Goal: Navigation & Orientation: Find specific page/section

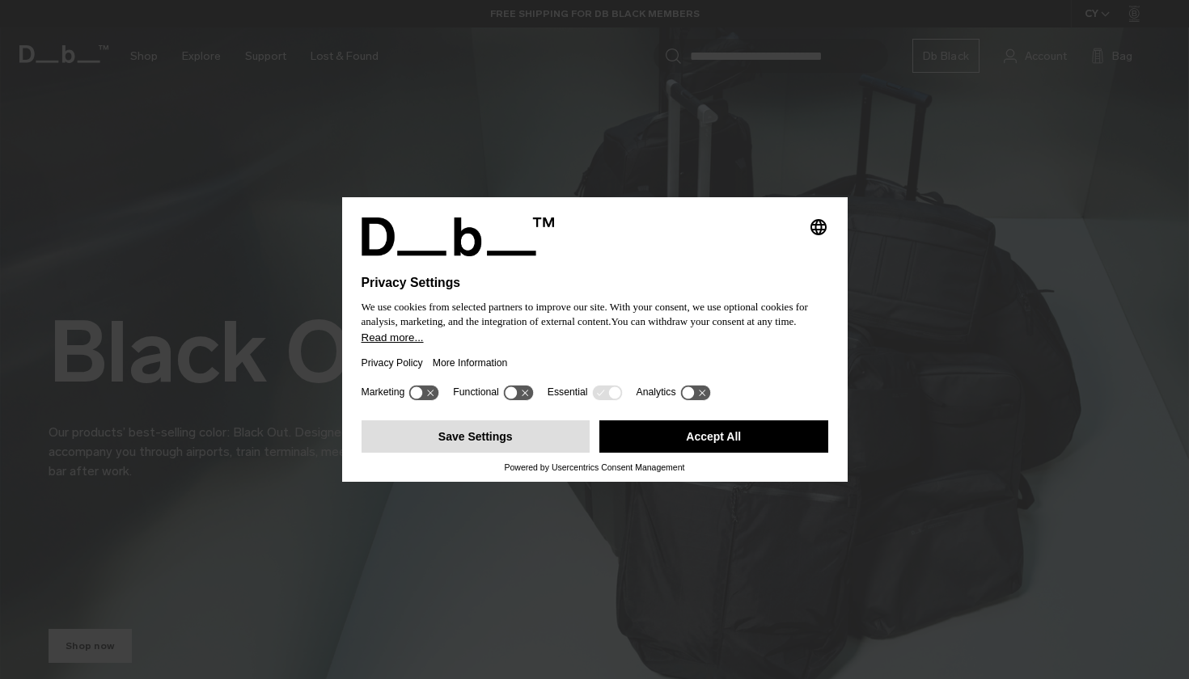
click at [454, 444] on button "Save Settings" at bounding box center [476, 437] width 229 height 32
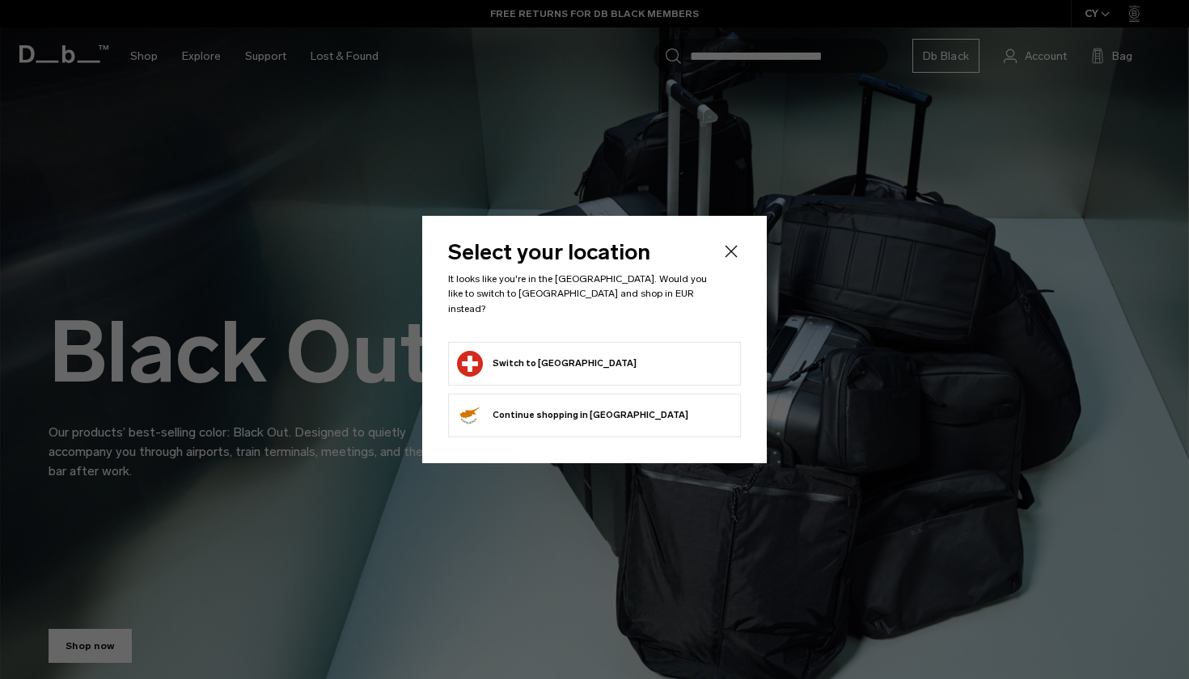
click at [544, 357] on button "Switch to Switzerland" at bounding box center [547, 364] width 180 height 26
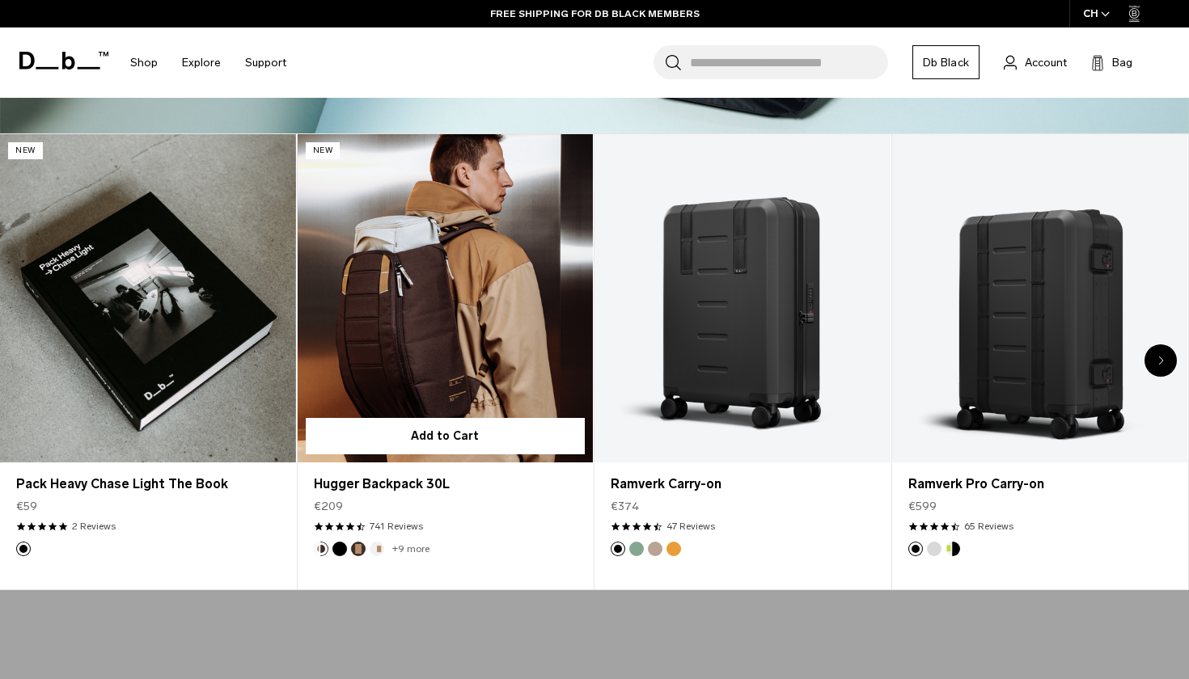
scroll to position [451, 0]
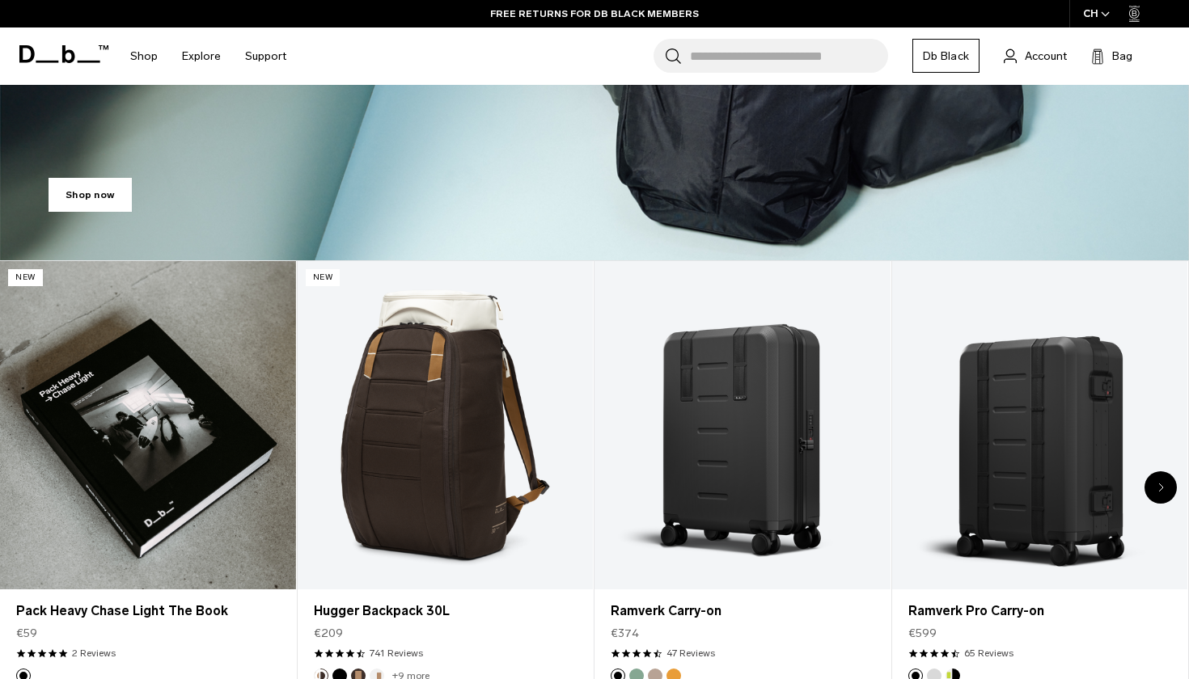
click at [1160, 484] on icon "Next slide" at bounding box center [1161, 487] width 4 height 7
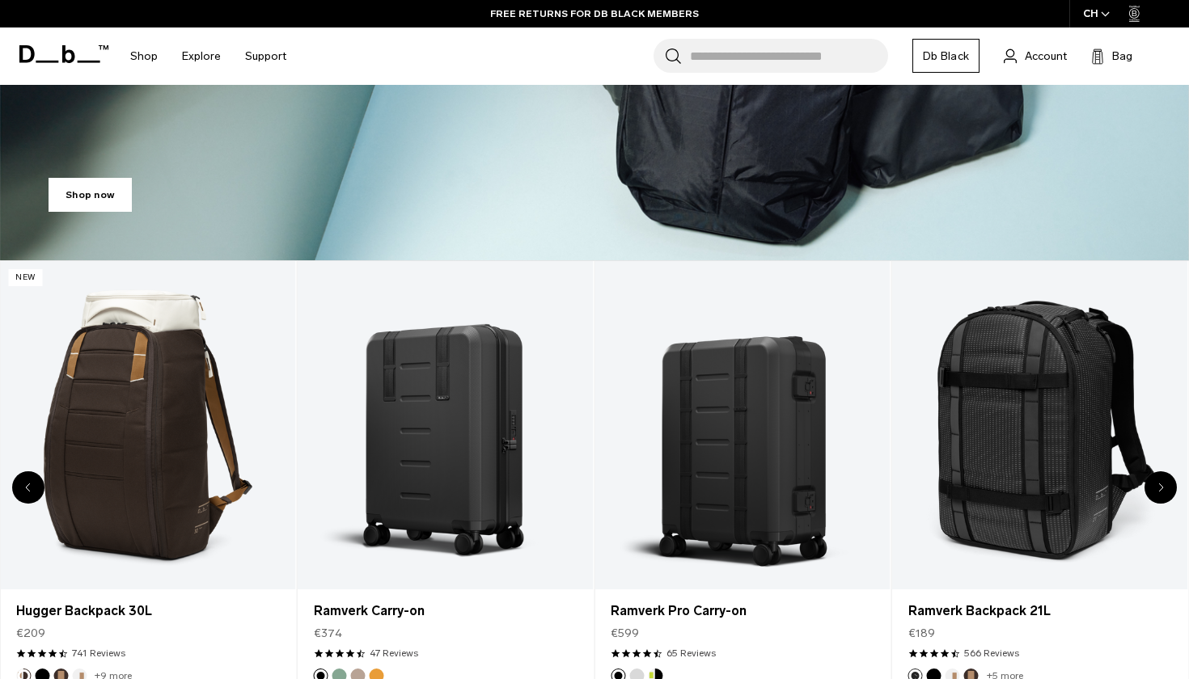
click at [1156, 488] on div "Next slide" at bounding box center [1160, 487] width 32 height 32
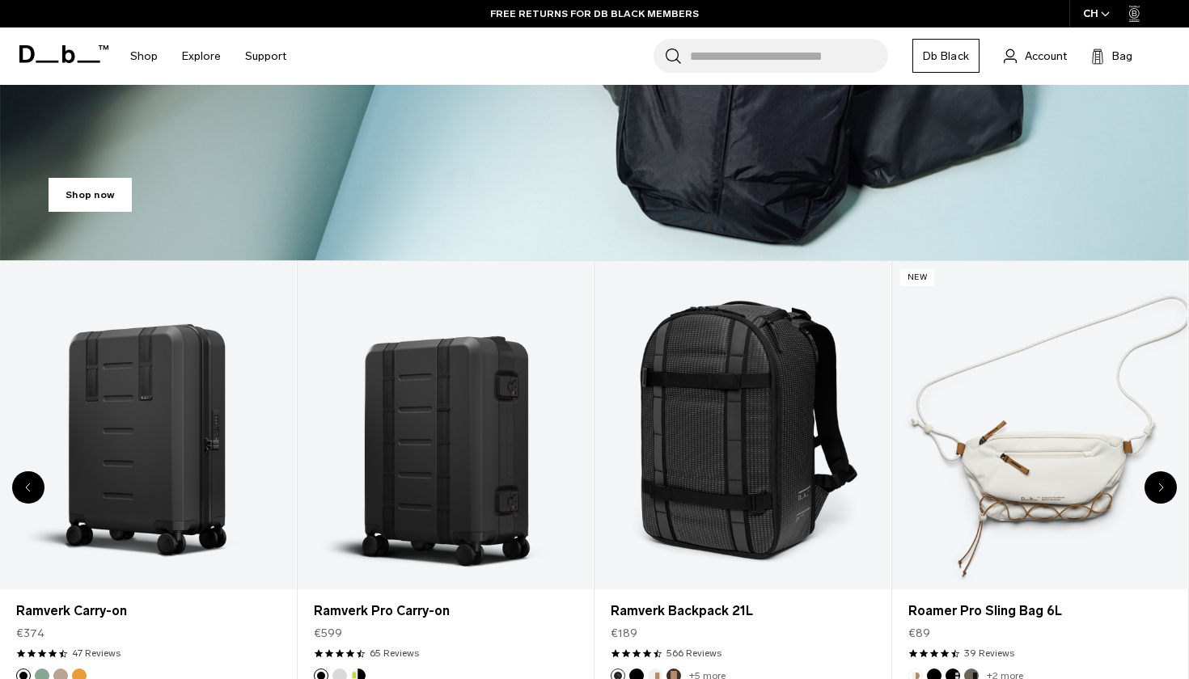
click at [1156, 488] on div "Next slide" at bounding box center [1160, 487] width 32 height 32
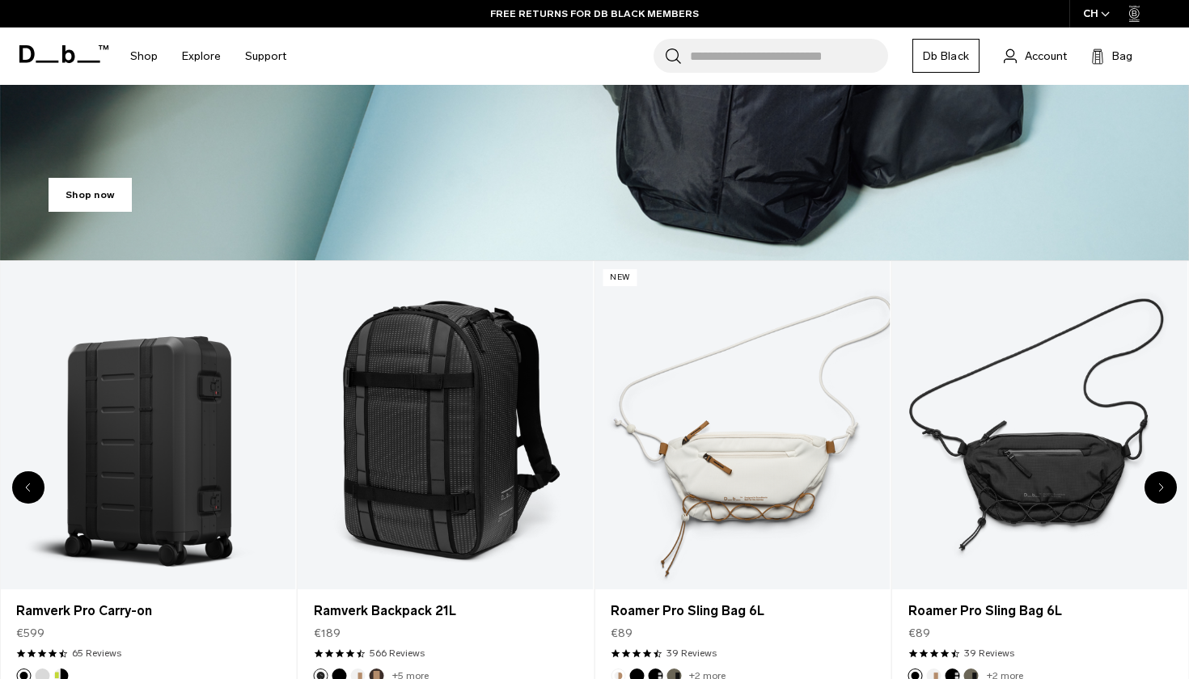
click at [1156, 488] on div "Next slide" at bounding box center [1160, 487] width 32 height 32
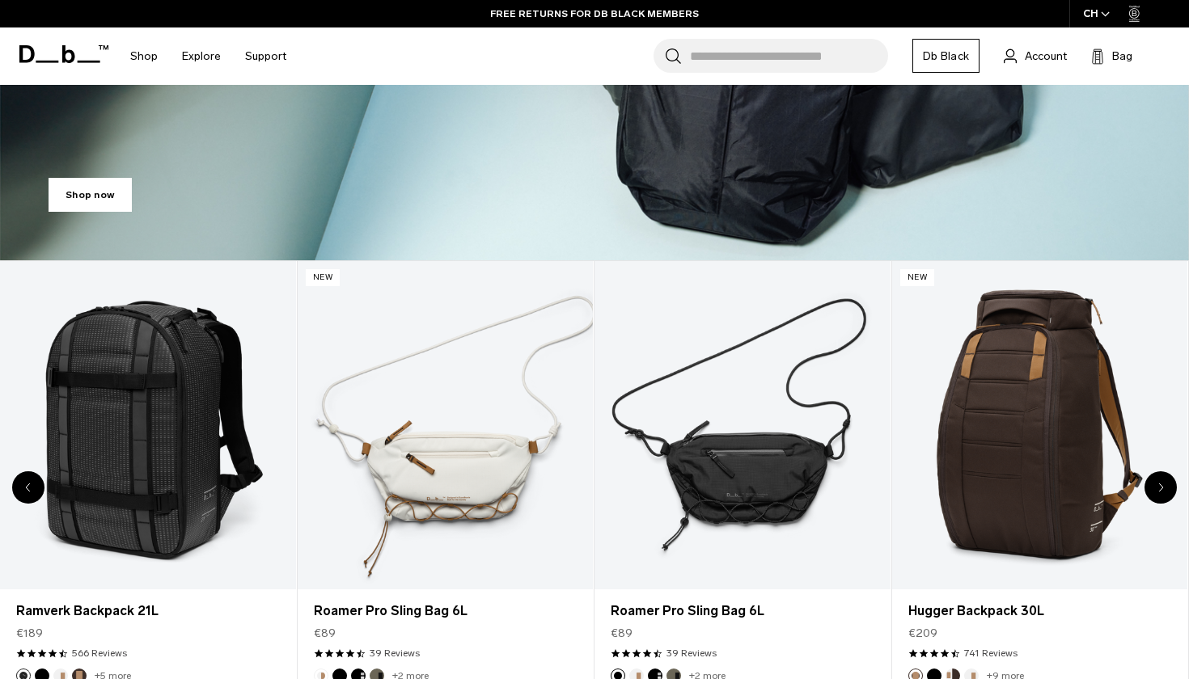
click at [1156, 488] on div "Next slide" at bounding box center [1160, 487] width 32 height 32
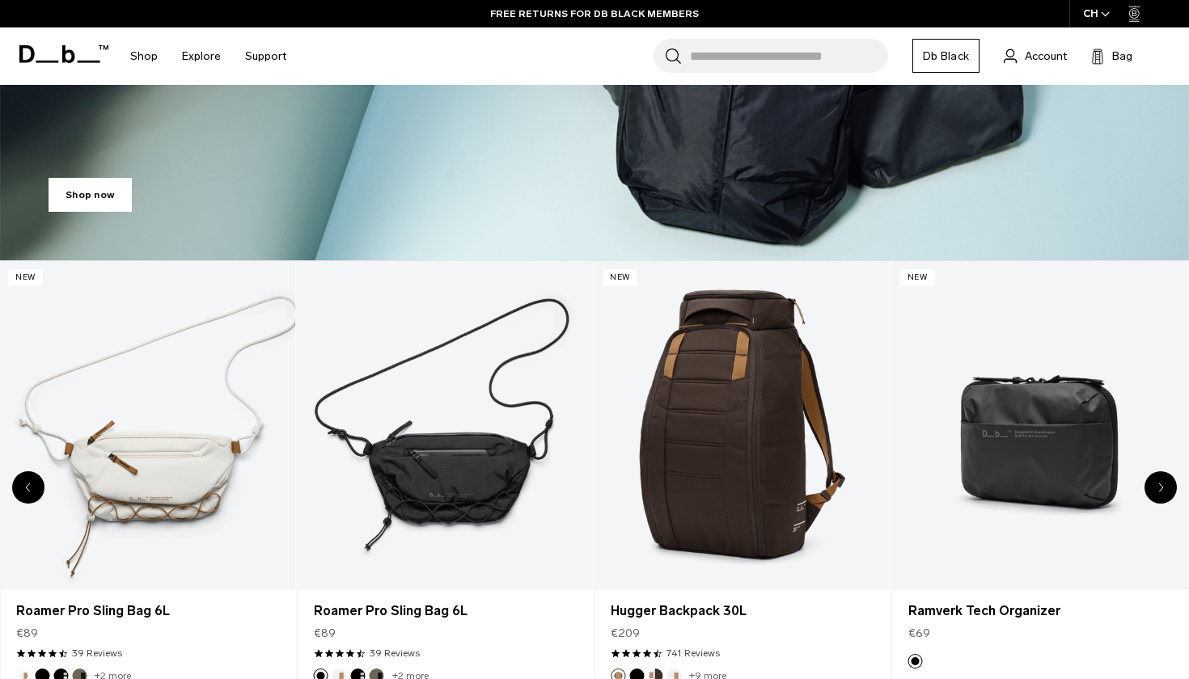
click at [1156, 488] on div "Next slide" at bounding box center [1160, 487] width 32 height 32
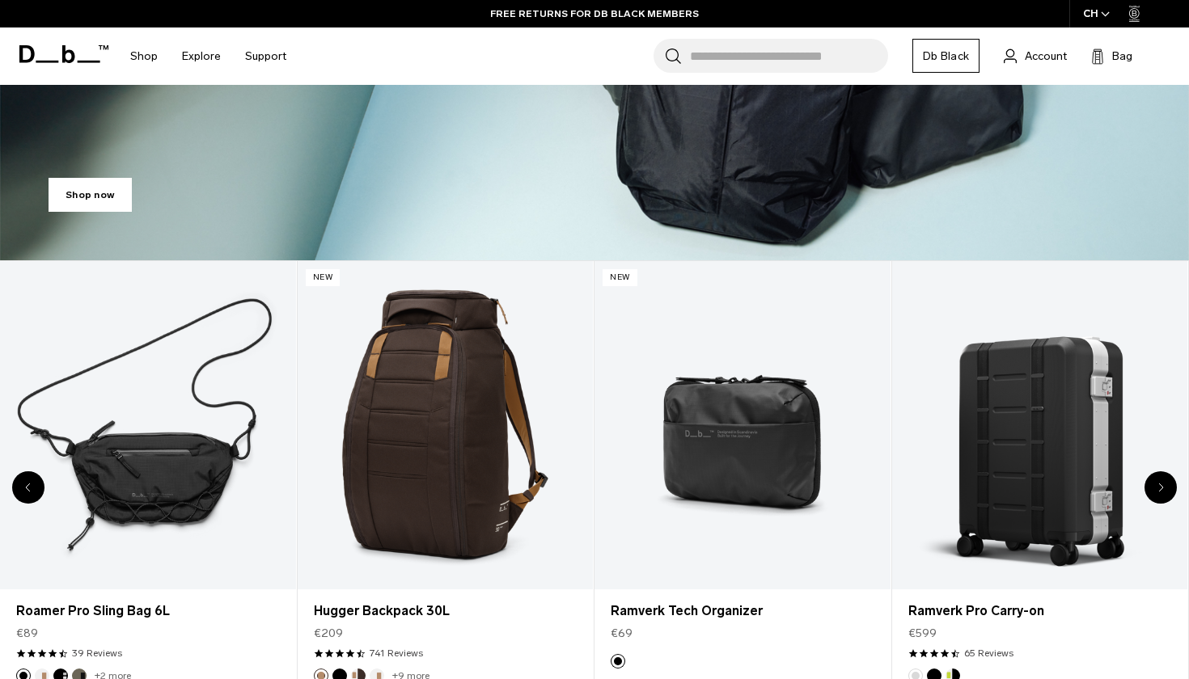
click at [1156, 488] on div "Next slide" at bounding box center [1160, 487] width 32 height 32
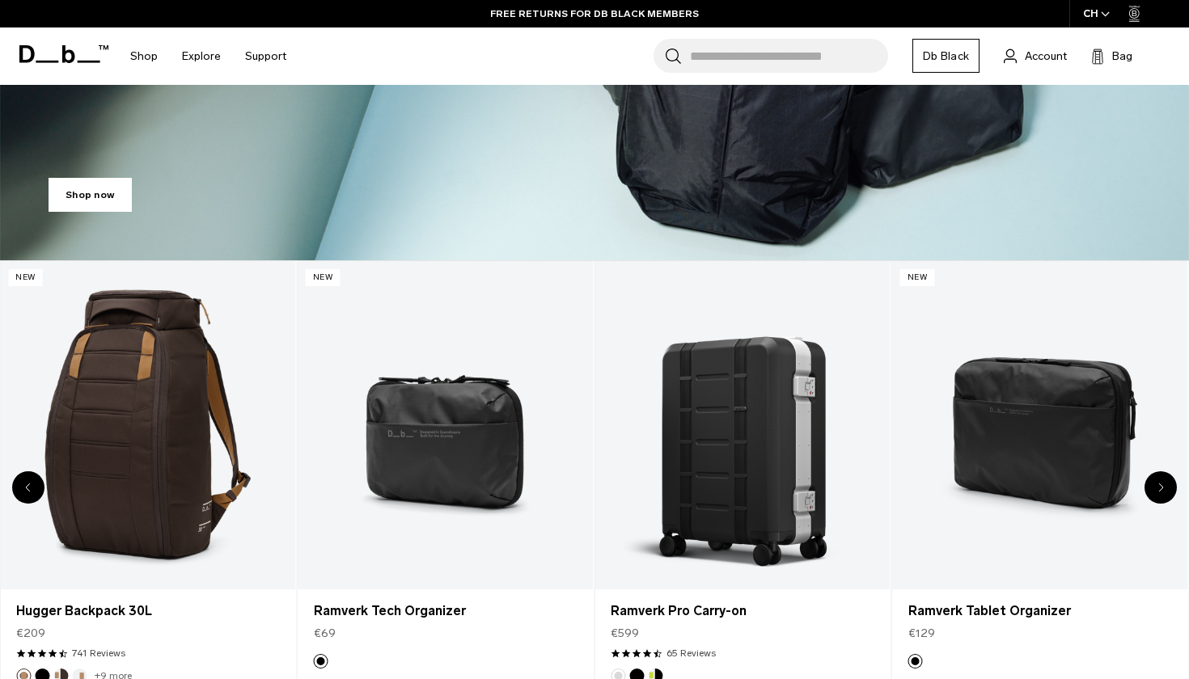
click at [1156, 488] on div "Next slide" at bounding box center [1160, 487] width 32 height 32
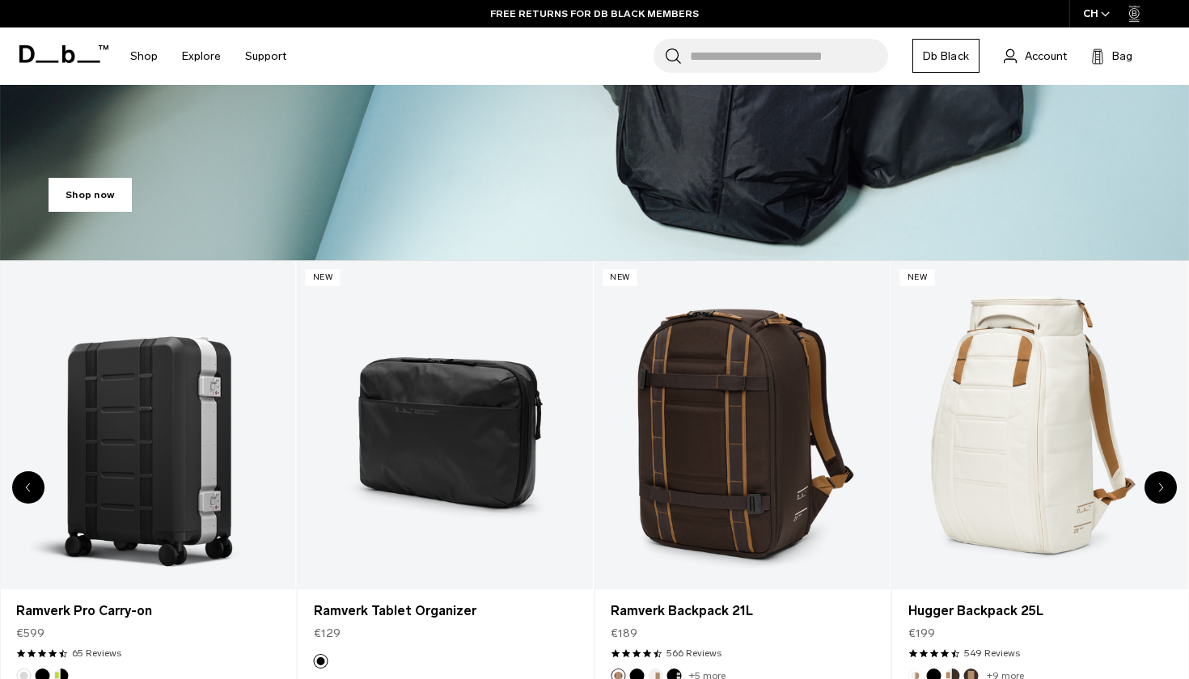
click at [1156, 488] on div "Next slide" at bounding box center [1160, 487] width 32 height 32
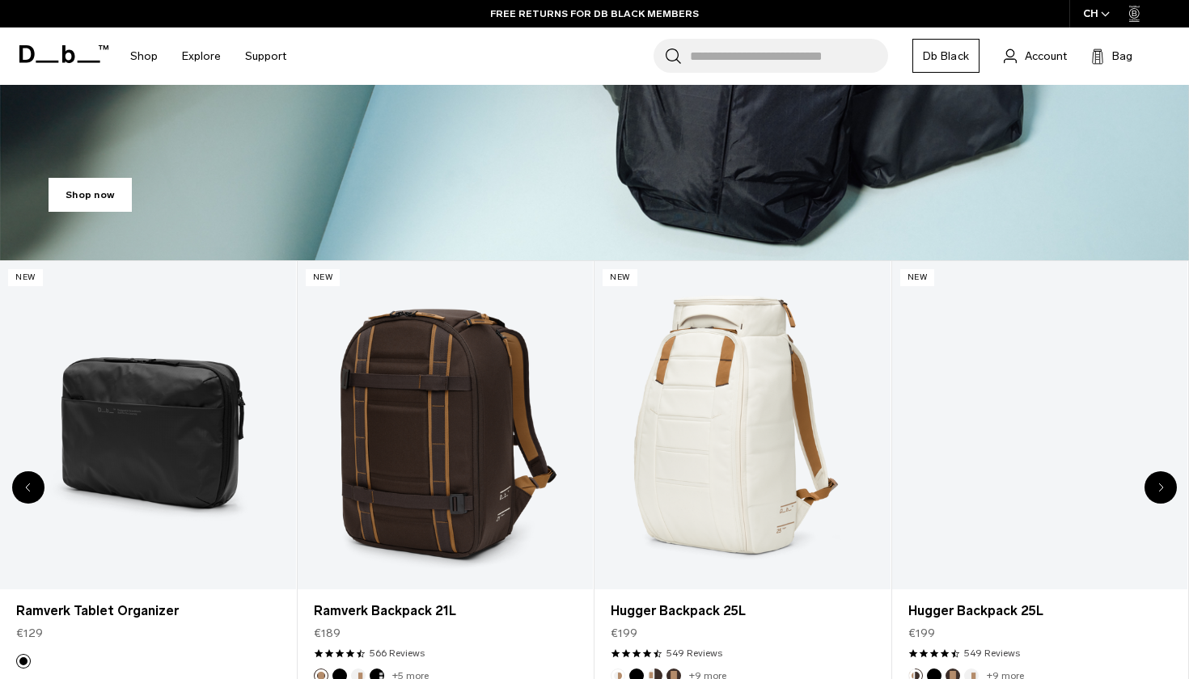
click at [1156, 488] on div "Next slide" at bounding box center [1160, 487] width 32 height 32
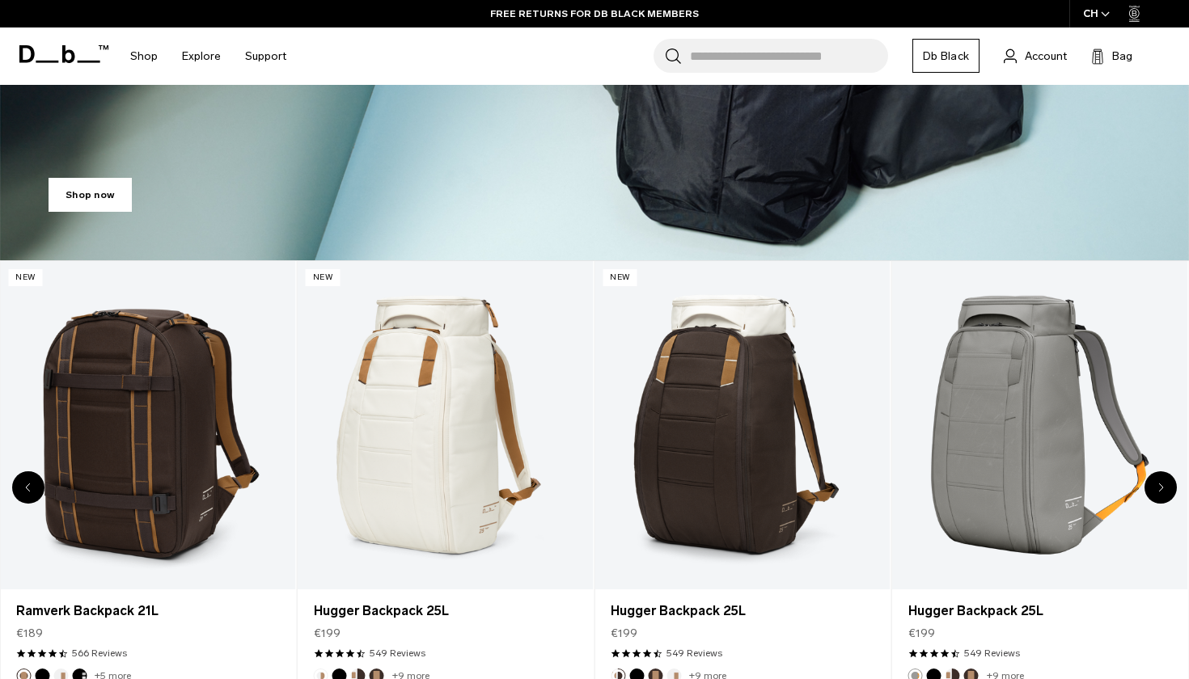
click at [1156, 488] on div "Next slide" at bounding box center [1160, 487] width 32 height 32
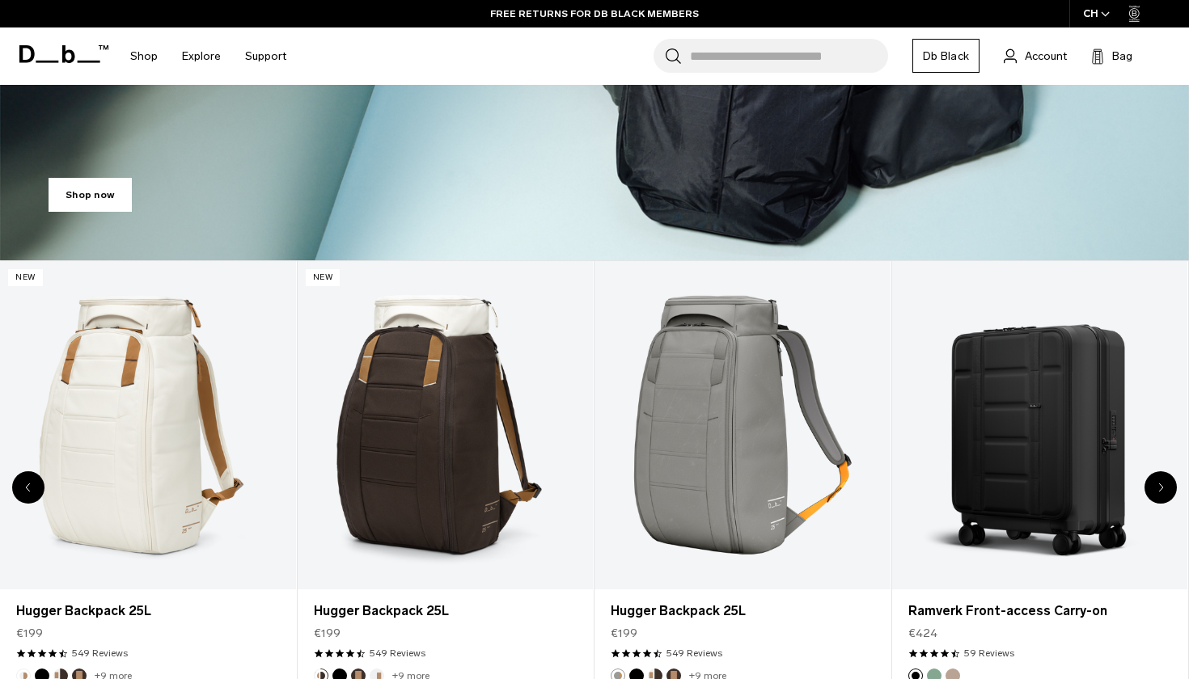
click at [1156, 488] on div "Next slide" at bounding box center [1160, 487] width 32 height 32
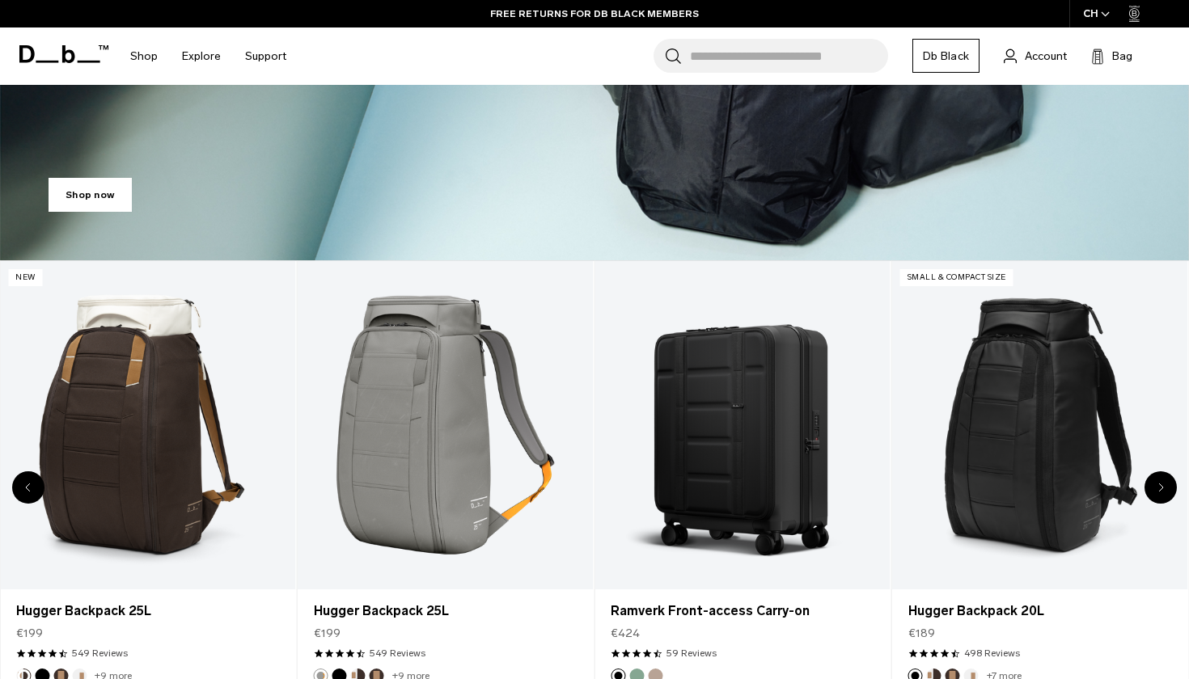
click at [1156, 488] on div "Next slide" at bounding box center [1160, 487] width 32 height 32
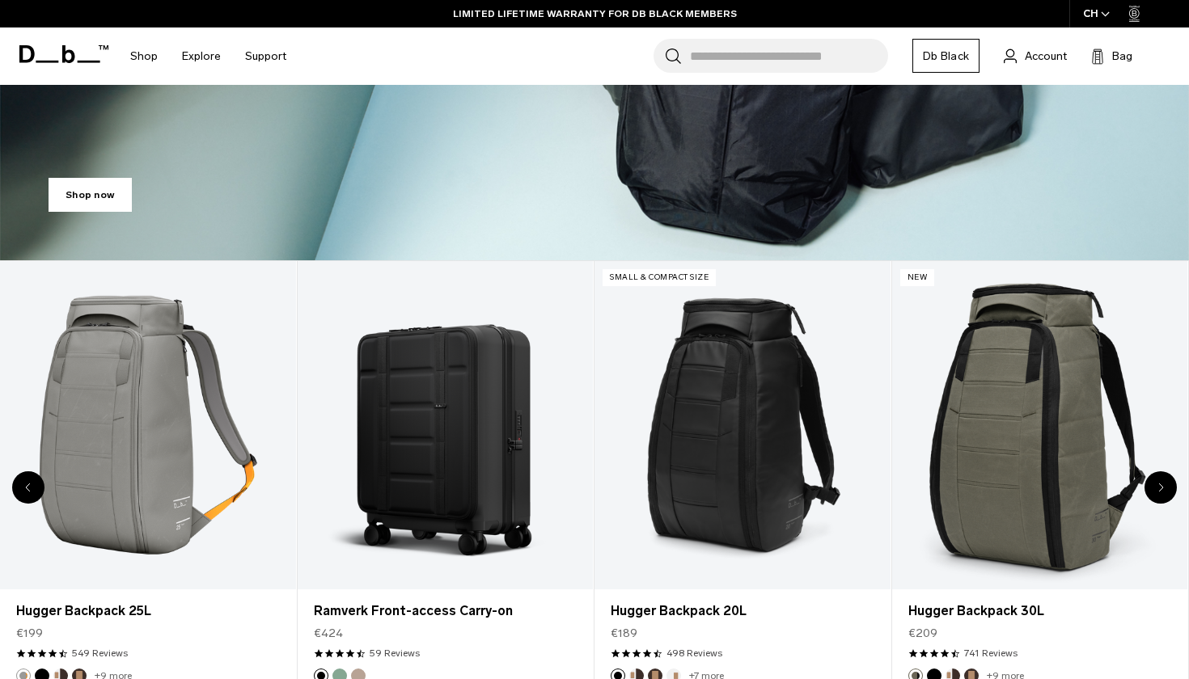
click at [1156, 488] on div "Next slide" at bounding box center [1160, 487] width 32 height 32
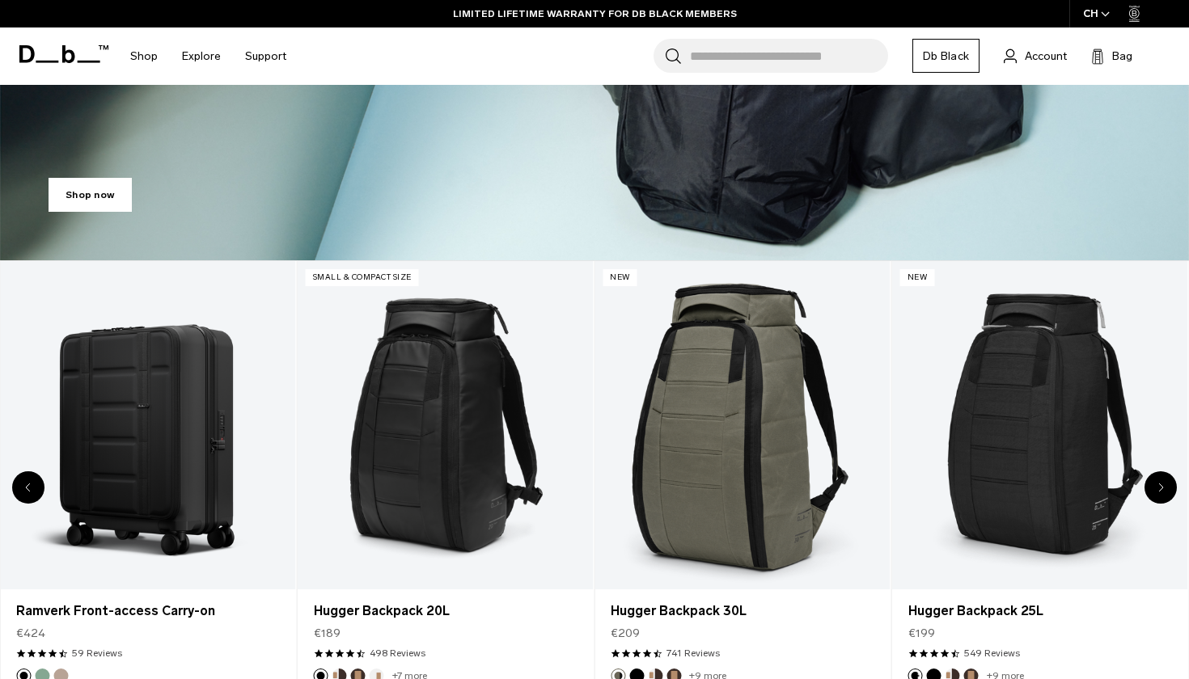
click at [1156, 488] on div "Next slide" at bounding box center [1160, 487] width 32 height 32
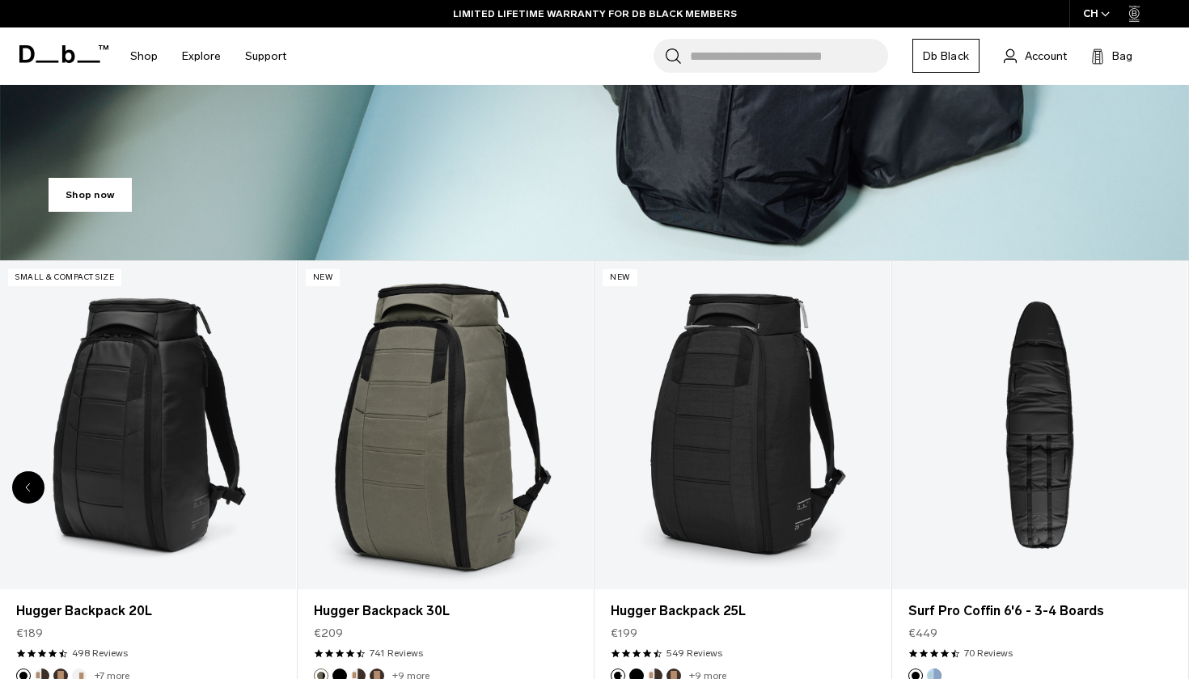
click at [1156, 488] on div "20 / 20" at bounding box center [1040, 425] width 296 height 328
click at [1156, 488] on link "Surf Pro Coffin 6'6 - 3-4 Boards" at bounding box center [1040, 425] width 296 height 328
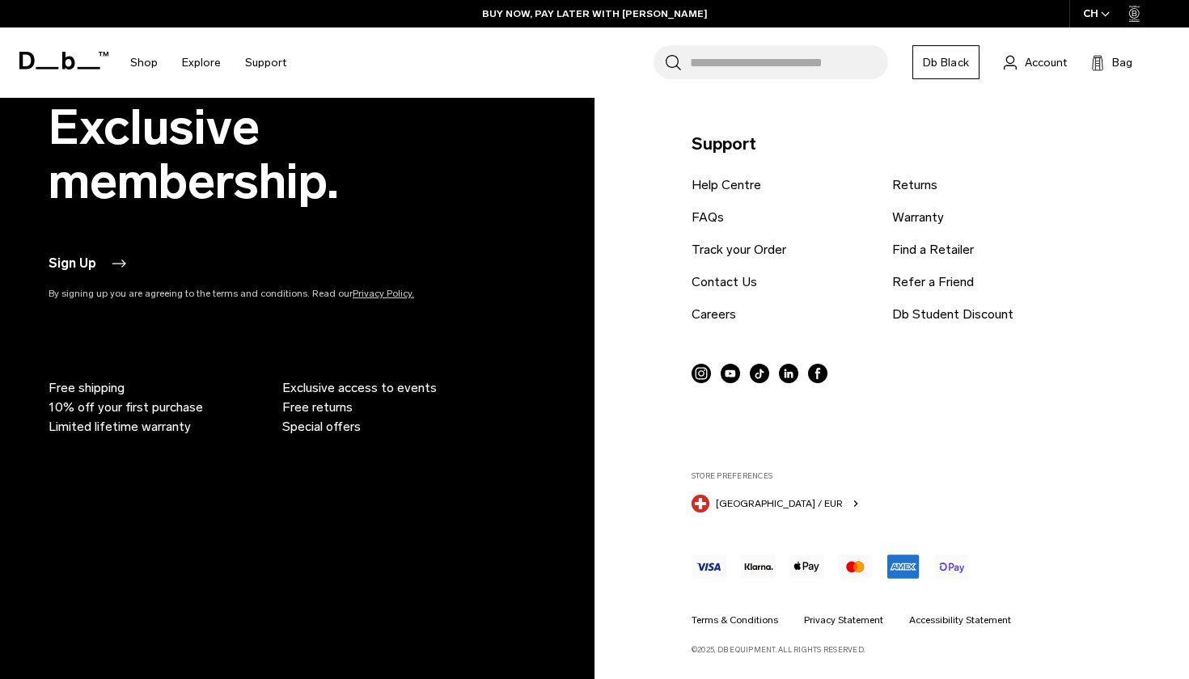
scroll to position [3981, 0]
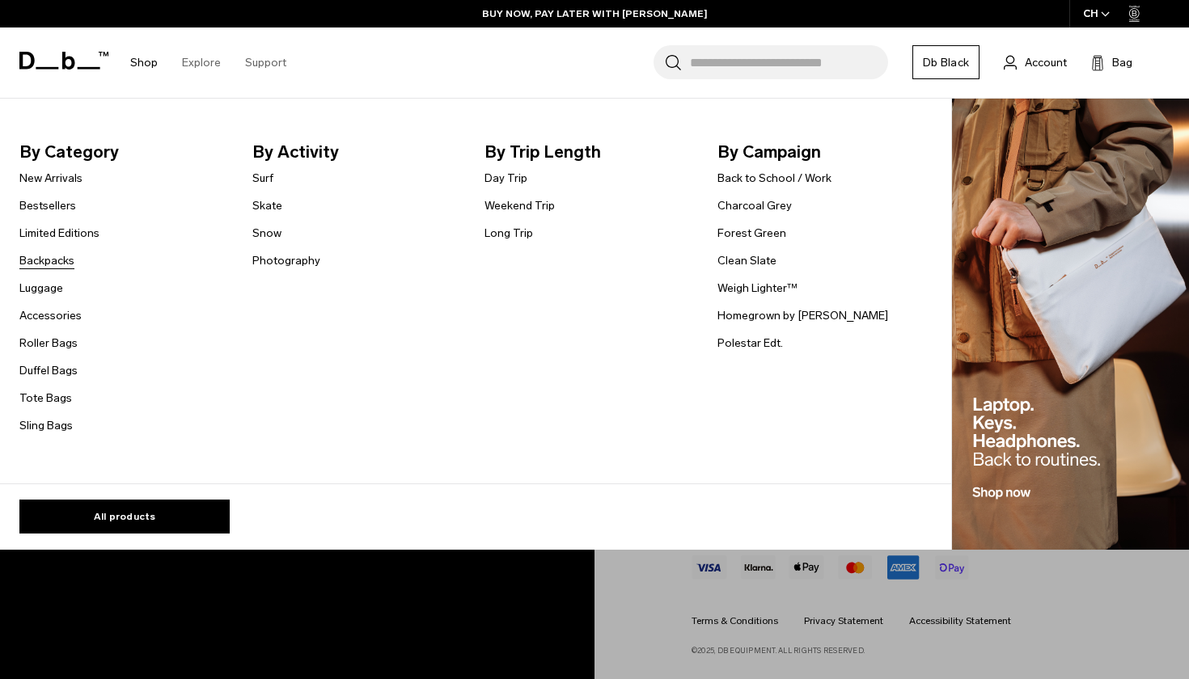
click at [44, 261] on link "Backpacks" at bounding box center [46, 260] width 55 height 17
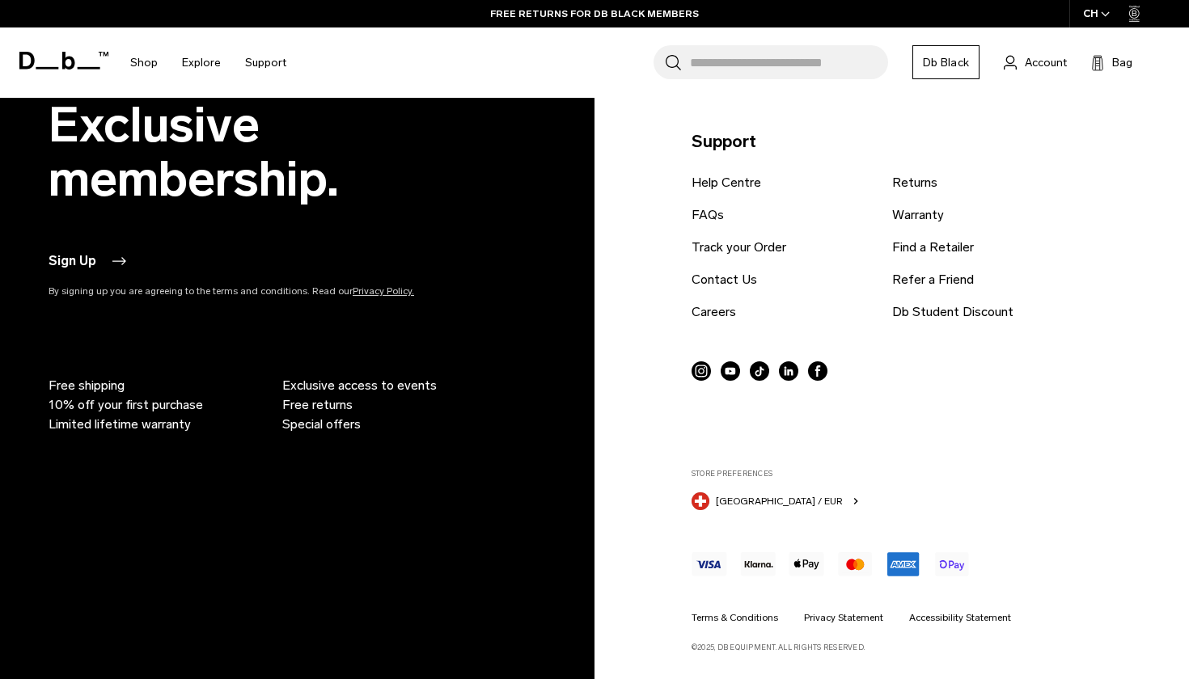
scroll to position [5342, 0]
